Goal: Check status: Check status

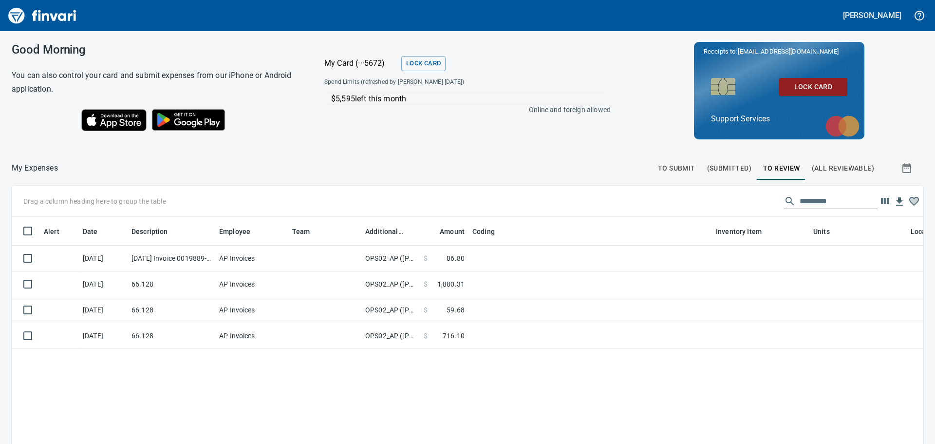
scroll to position [322, 897]
click at [678, 165] on span "To Submit" at bounding box center [676, 168] width 37 height 12
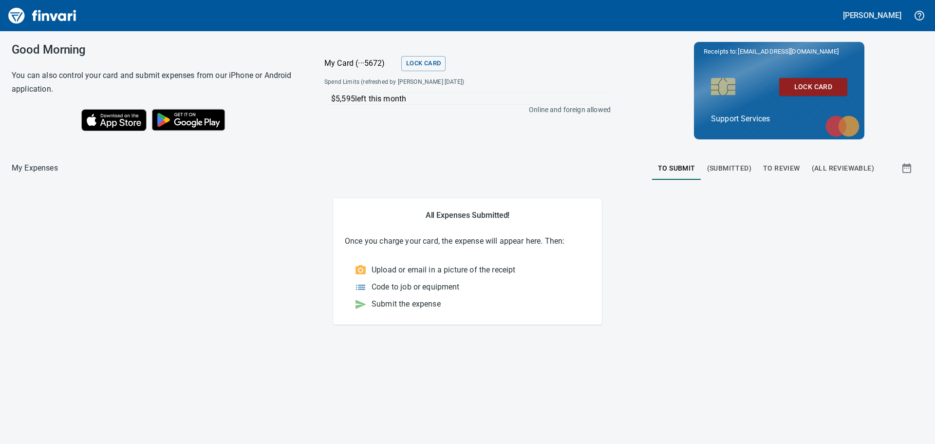
click at [737, 168] on span "(Submitted)" at bounding box center [729, 168] width 44 height 12
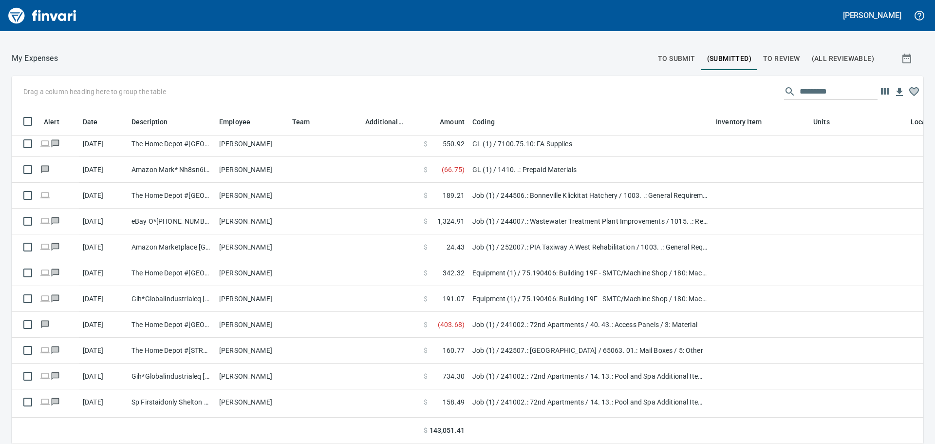
scroll to position [1851, 0]
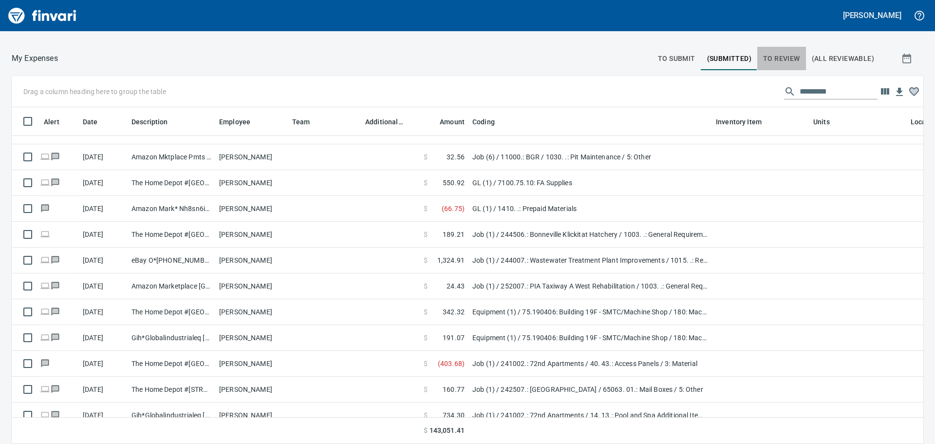
click at [757, 54] on button "To Review" at bounding box center [781, 58] width 49 height 23
